Goal: Transaction & Acquisition: Purchase product/service

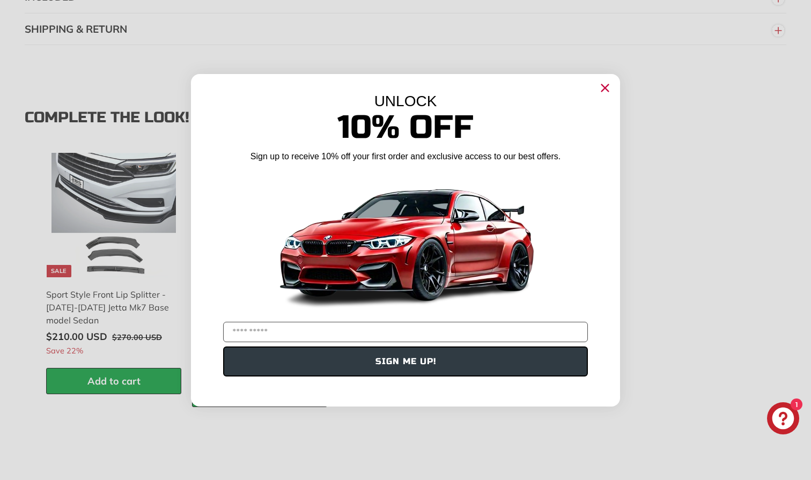
scroll to position [1440, 0]
